Goal: Information Seeking & Learning: Learn about a topic

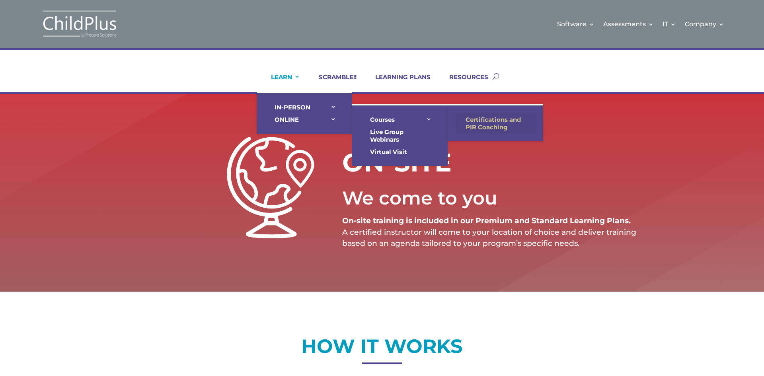
click at [498, 119] on link "Certifications and PIR Coaching" at bounding box center [496, 123] width 80 height 20
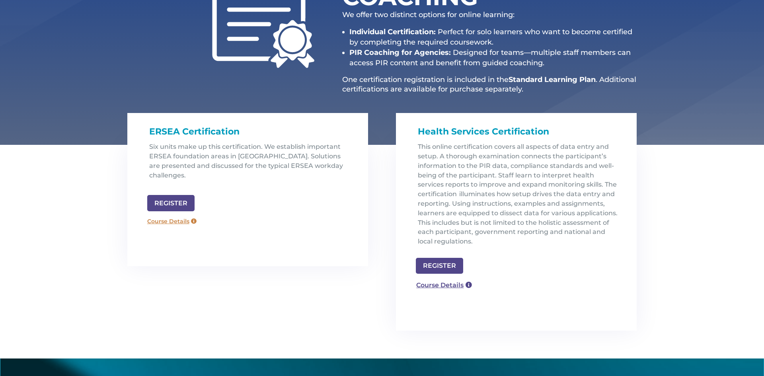
scroll to position [159, 0]
click at [180, 215] on link "Course Details" at bounding box center [171, 221] width 57 height 13
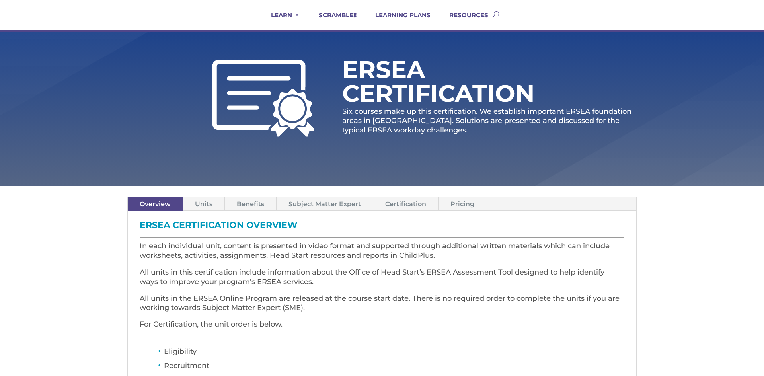
scroll to position [64, 0]
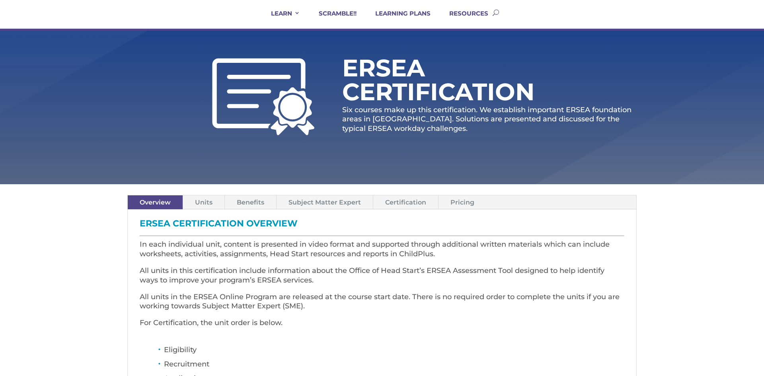
click at [457, 201] on link "Pricing" at bounding box center [463, 202] width 48 height 14
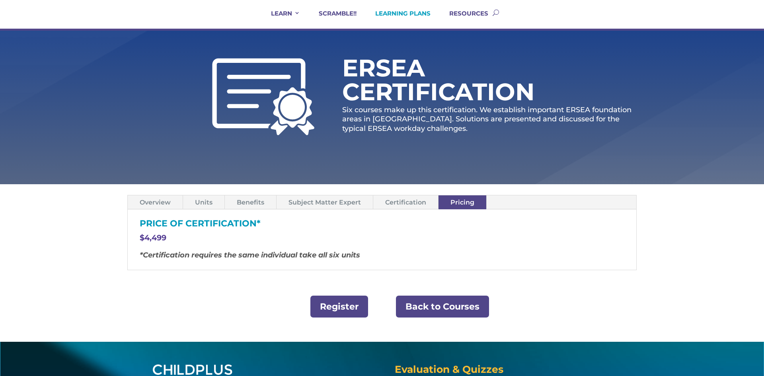
click at [413, 11] on link "LEARNING PLANS" at bounding box center [397, 19] width 65 height 19
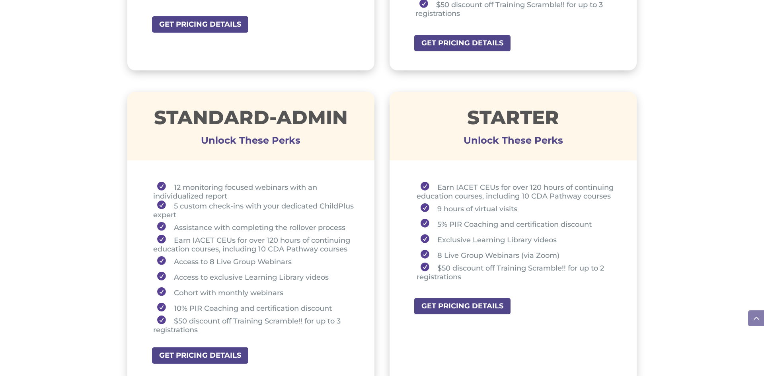
scroll to position [514, 0]
